Goal: Information Seeking & Learning: Check status

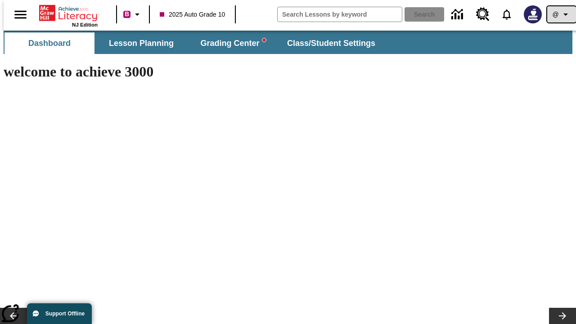
click at [560, 14] on icon "Profile/Settings" at bounding box center [565, 14] width 11 height 11
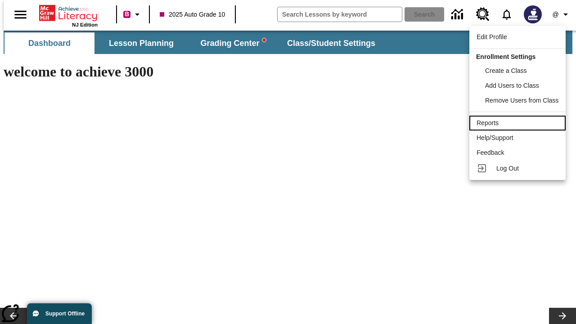
click at [519, 123] on div "Reports" at bounding box center [517, 122] width 82 height 9
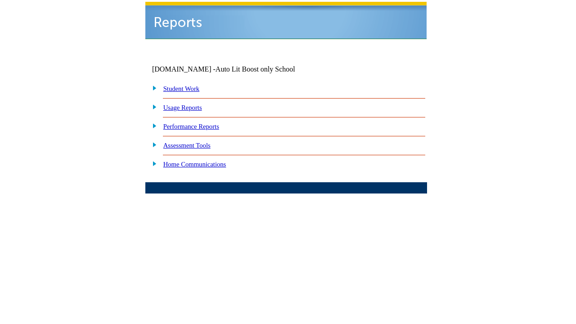
click at [200, 123] on link "Performance Reports" at bounding box center [191, 126] width 56 height 7
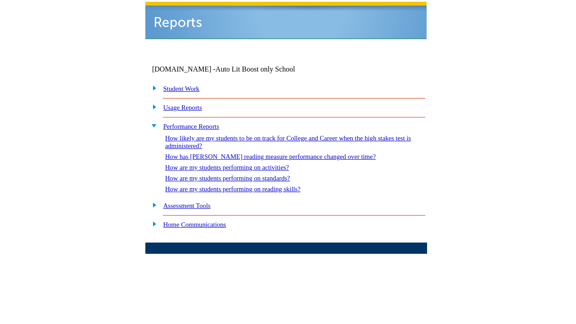
click at [242, 185] on link "How are my students performing on reading skills?" at bounding box center [232, 188] width 135 height 7
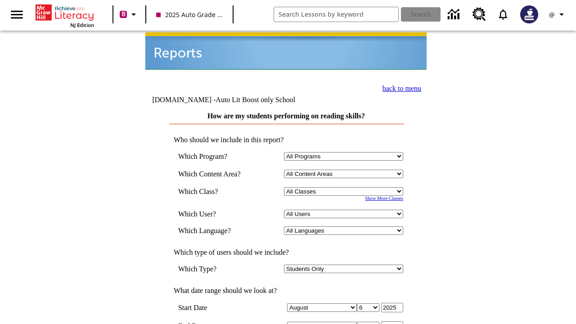
select select "4"
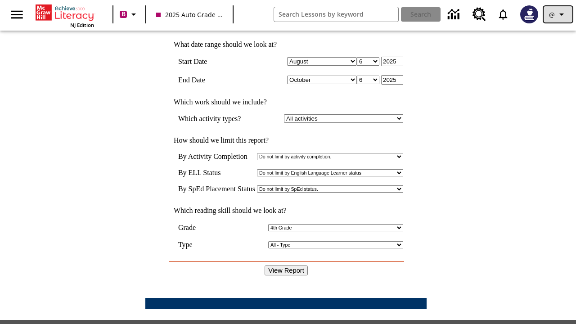
click at [558, 14] on icon "Profile/Settings" at bounding box center [561, 14] width 11 height 11
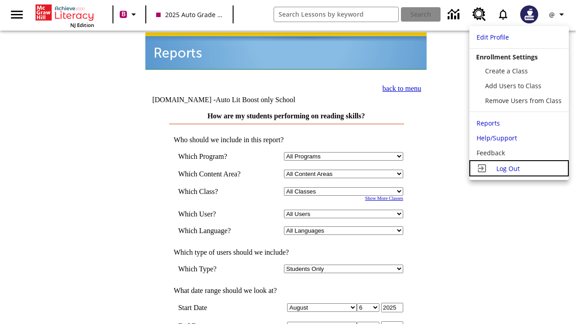
click at [519, 168] on span "Log Out" at bounding box center [507, 168] width 23 height 9
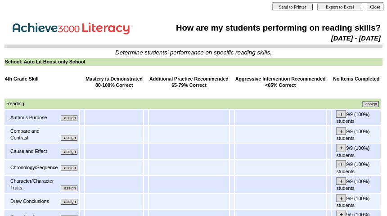
click at [72, 120] on input "assign" at bounding box center [69, 118] width 17 height 6
